Goal: Task Accomplishment & Management: Manage account settings

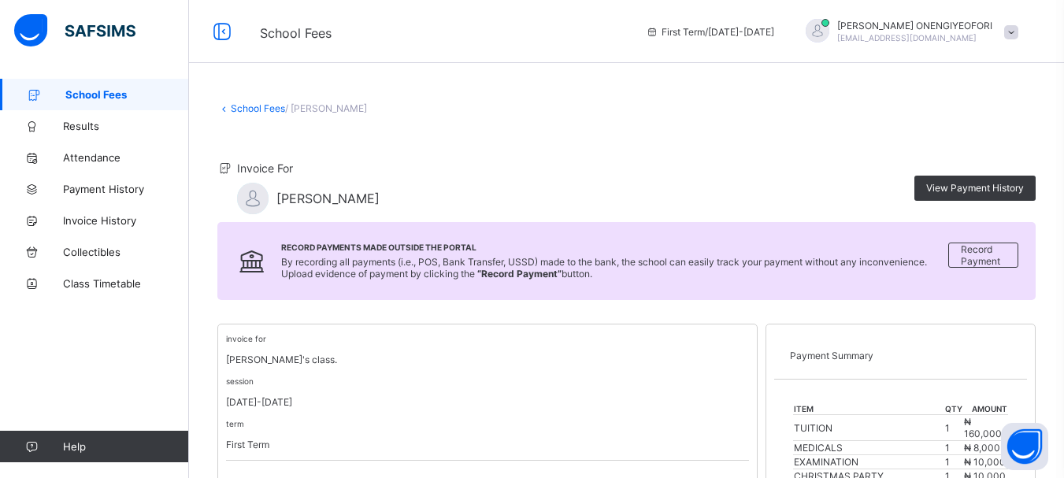
click at [101, 91] on span "School Fees" at bounding box center [127, 94] width 124 height 13
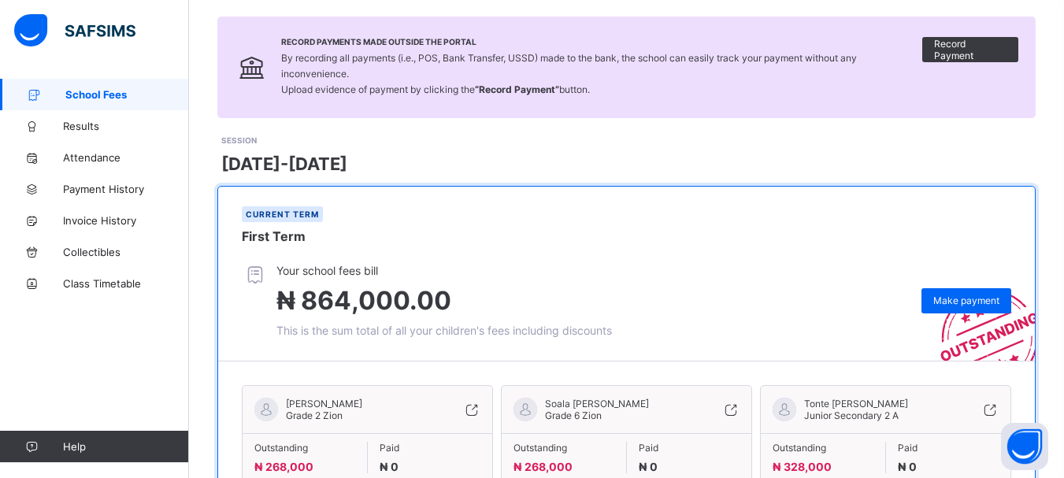
scroll to position [112, 0]
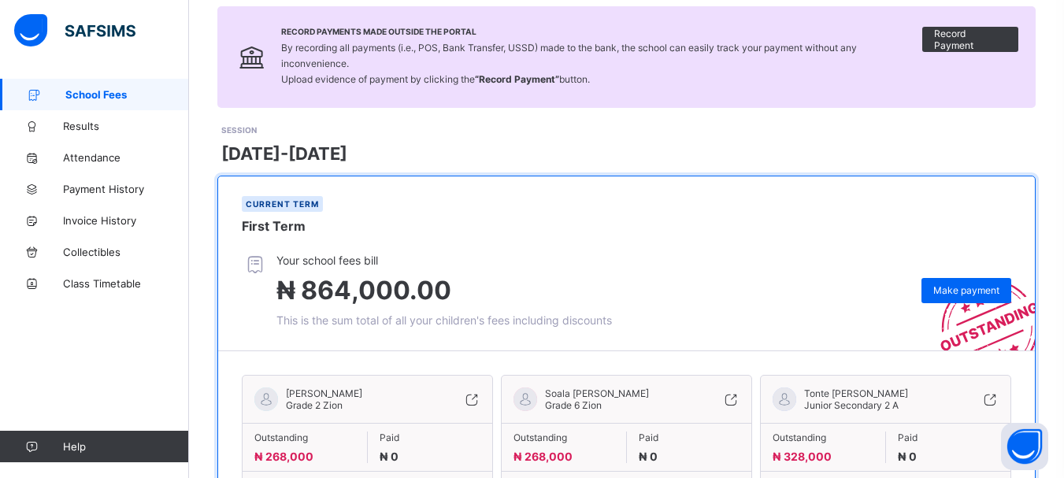
click at [798, 383] on div "[PERSON_NAME] [PERSON_NAME] Secondary 2 A Outstanding ₦ 328,000 Paid ₦ 0 View i…" at bounding box center [885, 441] width 251 height 133
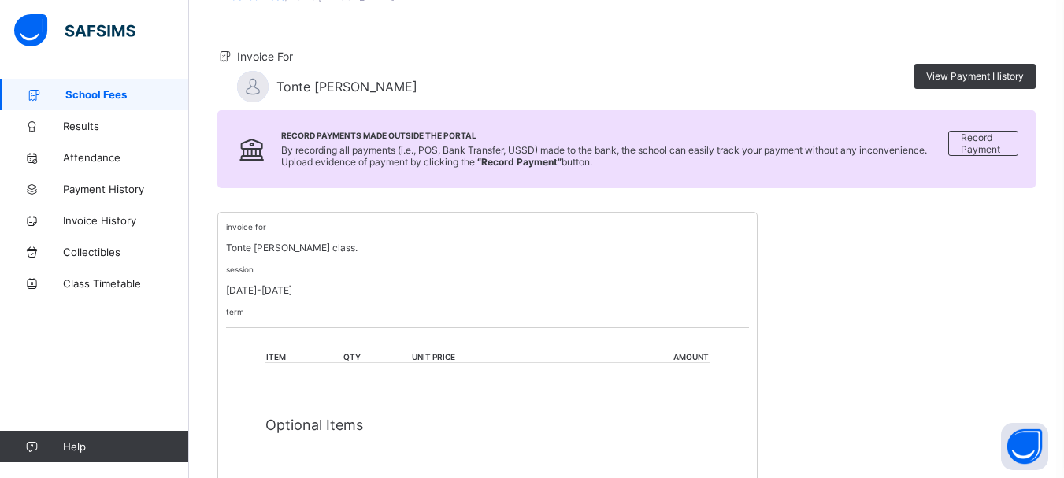
click at [808, 336] on div "invoice for Tonte [PERSON_NAME] class. session [DATE]-[DATE] term item qty unit…" at bounding box center [626, 459] width 818 height 495
click at [815, 312] on div "invoice for Tonte [PERSON_NAME] class. session [DATE]-[DATE] term item qty unit…" at bounding box center [626, 459] width 818 height 495
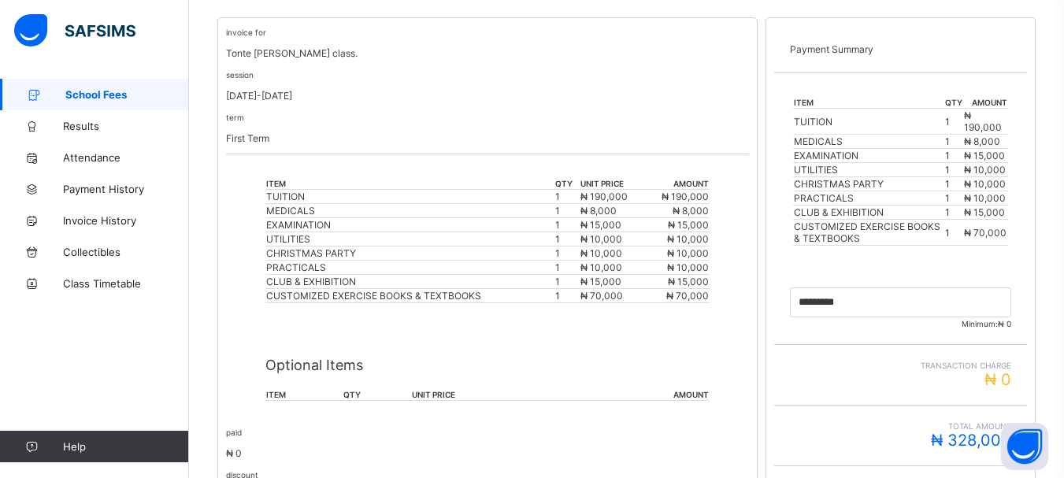
scroll to position [305, 0]
click at [107, 94] on span "School Fees" at bounding box center [127, 94] width 124 height 13
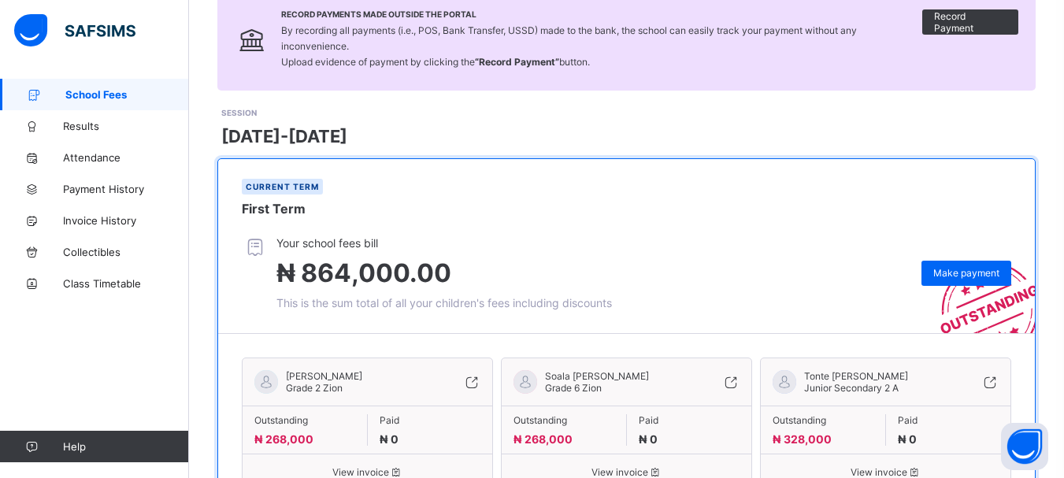
scroll to position [209, 0]
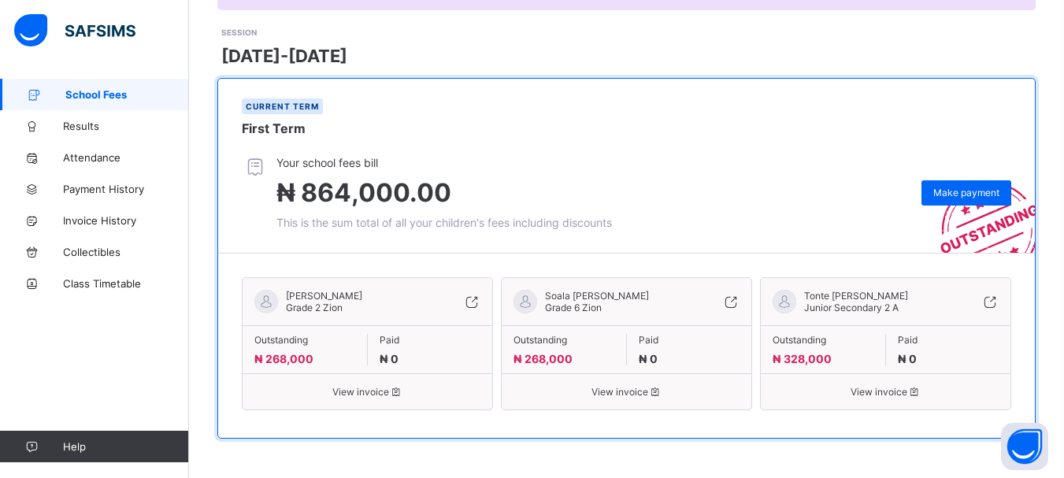
click at [348, 395] on span "View invoice" at bounding box center [367, 392] width 226 height 12
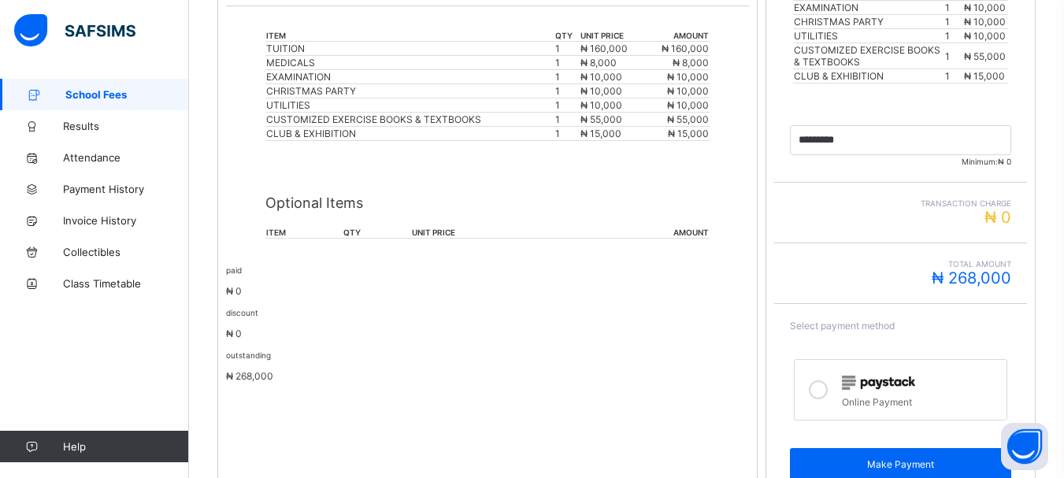
scroll to position [527, 0]
